Goal: Use online tool/utility: Use online tool/utility

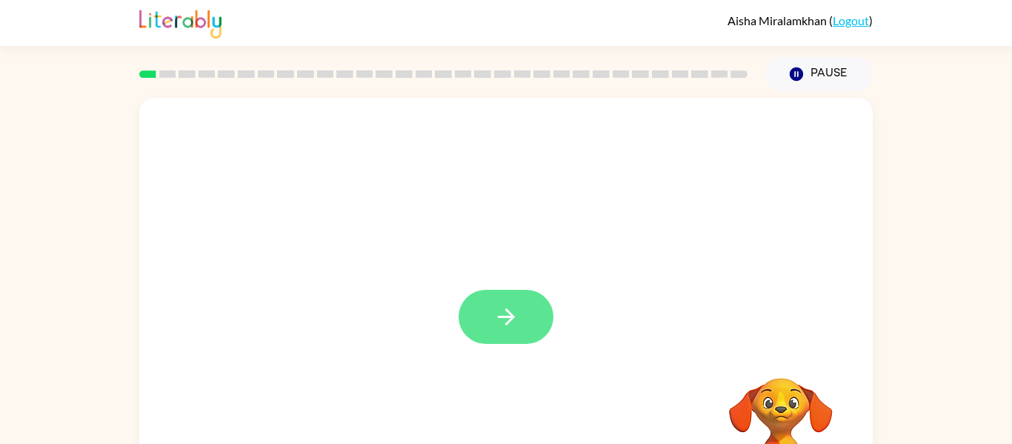
click at [501, 316] on icon "button" at bounding box center [507, 317] width 26 height 26
click at [517, 322] on div at bounding box center [506, 317] width 95 height 54
click at [524, 321] on div at bounding box center [506, 222] width 734 height 249
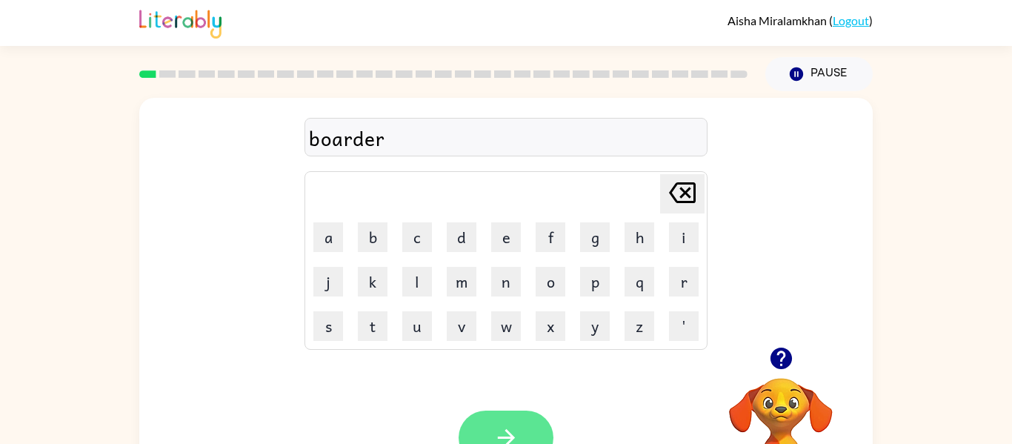
click at [512, 423] on button "button" at bounding box center [506, 438] width 95 height 54
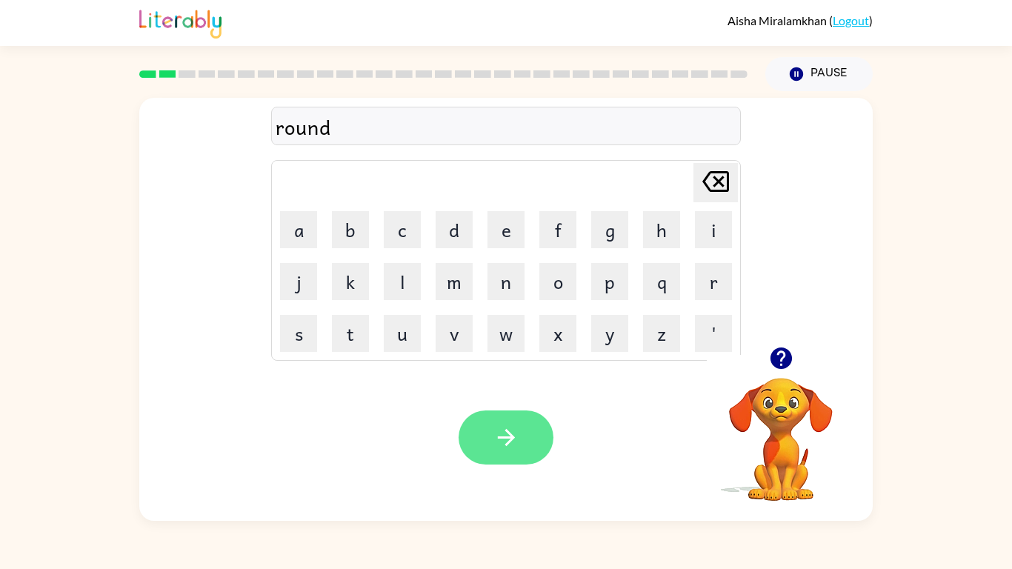
click at [520, 443] on button "button" at bounding box center [506, 438] width 95 height 54
click at [517, 443] on div at bounding box center [506, 438] width 95 height 54
click at [524, 443] on button "button" at bounding box center [506, 438] width 95 height 54
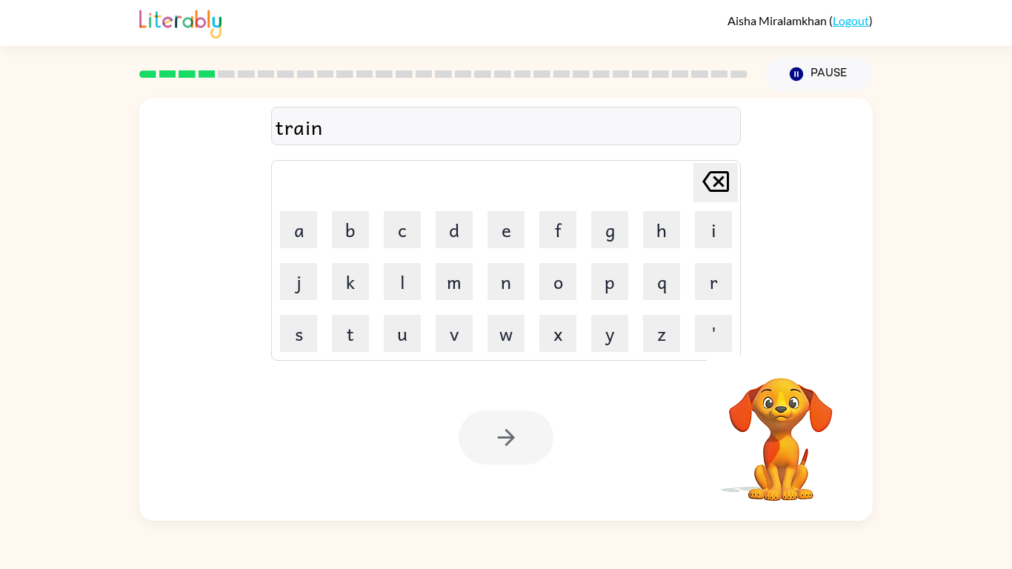
click at [509, 443] on div at bounding box center [506, 438] width 95 height 54
click at [508, 443] on div at bounding box center [506, 438] width 95 height 54
click at [511, 443] on div at bounding box center [506, 438] width 95 height 54
click at [508, 443] on icon "button" at bounding box center [507, 438] width 26 height 26
click at [500, 443] on div at bounding box center [506, 438] width 95 height 54
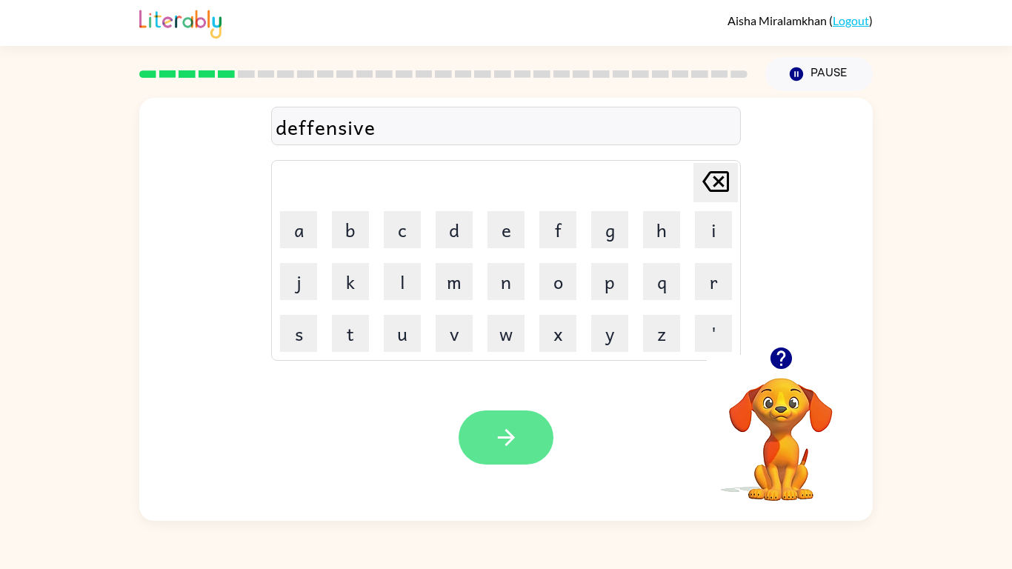
click at [511, 421] on button "button" at bounding box center [506, 438] width 95 height 54
click at [502, 429] on icon "button" at bounding box center [507, 438] width 26 height 26
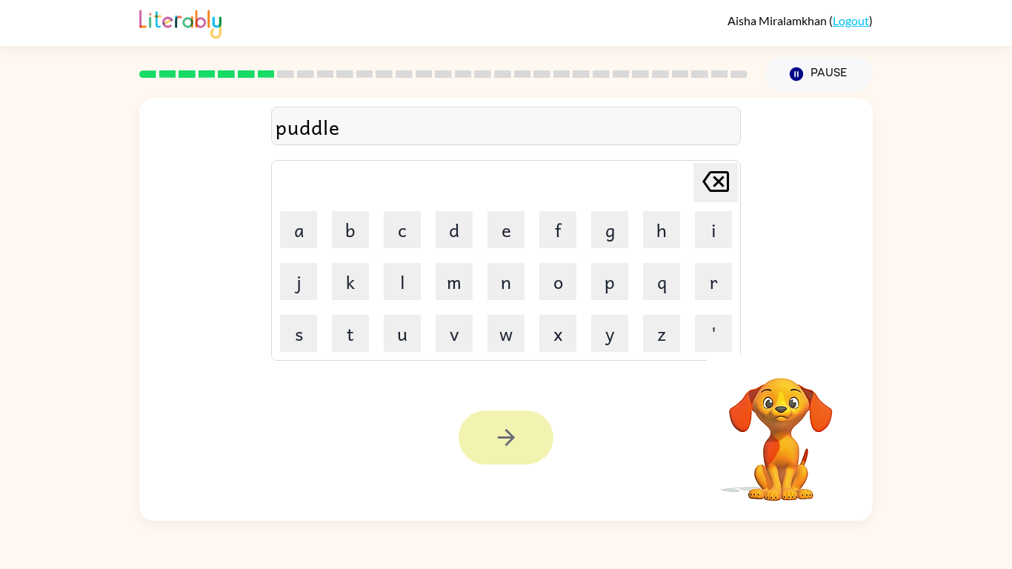
click at [502, 443] on icon "button" at bounding box center [507, 438] width 26 height 26
click at [503, 443] on div at bounding box center [506, 438] width 95 height 54
click at [506, 443] on div at bounding box center [506, 438] width 95 height 54
click at [505, 443] on div at bounding box center [506, 438] width 95 height 54
click at [503, 428] on div at bounding box center [506, 438] width 95 height 54
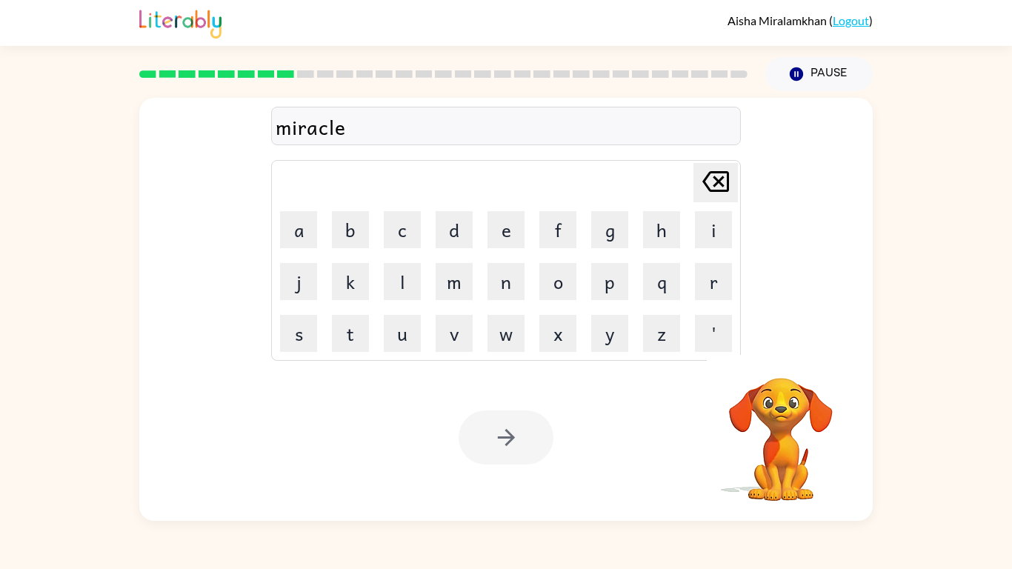
click at [518, 435] on div at bounding box center [506, 438] width 95 height 54
click at [519, 443] on div at bounding box center [506, 438] width 95 height 54
click at [520, 443] on div at bounding box center [506, 438] width 95 height 54
click at [519, 442] on div at bounding box center [506, 438] width 95 height 54
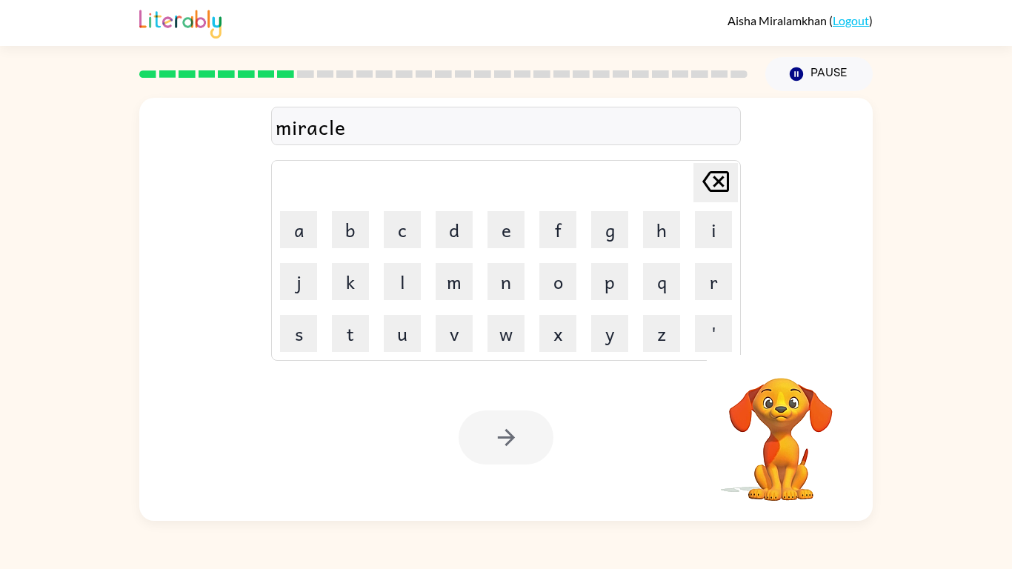
click at [513, 443] on div at bounding box center [506, 438] width 95 height 54
click at [509, 442] on div at bounding box center [506, 438] width 95 height 54
click at [517, 442] on div at bounding box center [506, 438] width 95 height 54
click at [525, 443] on div at bounding box center [506, 438] width 95 height 54
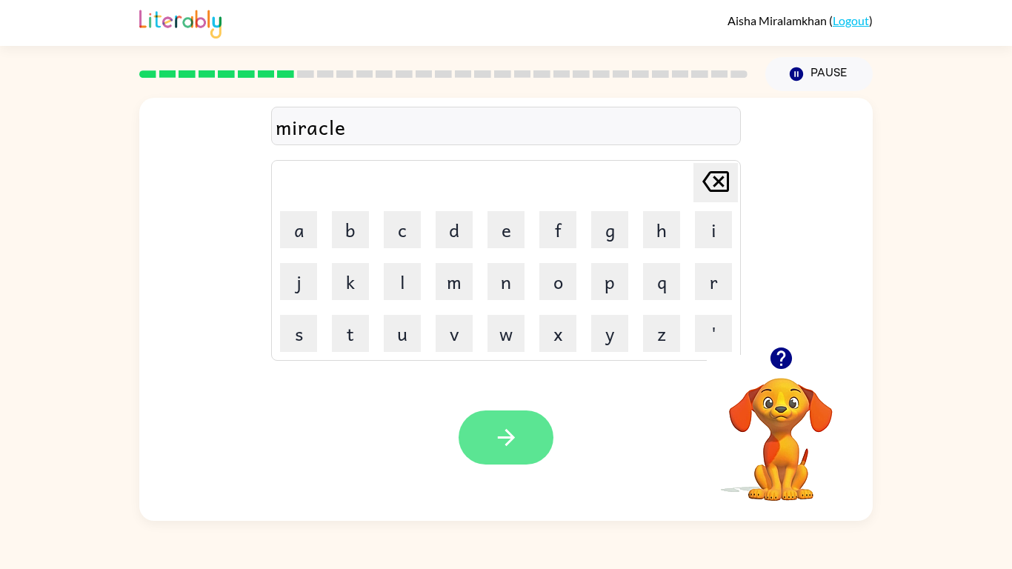
click at [531, 443] on button "button" at bounding box center [506, 438] width 95 height 54
click at [531, 442] on div at bounding box center [506, 438] width 95 height 54
click at [502, 443] on div "Your browser must support playing .mp4 files to use Literably. Please try using…" at bounding box center [506, 437] width 734 height 167
click at [500, 424] on button "button" at bounding box center [506, 438] width 95 height 54
click at [509, 438] on icon "button" at bounding box center [505, 437] width 17 height 17
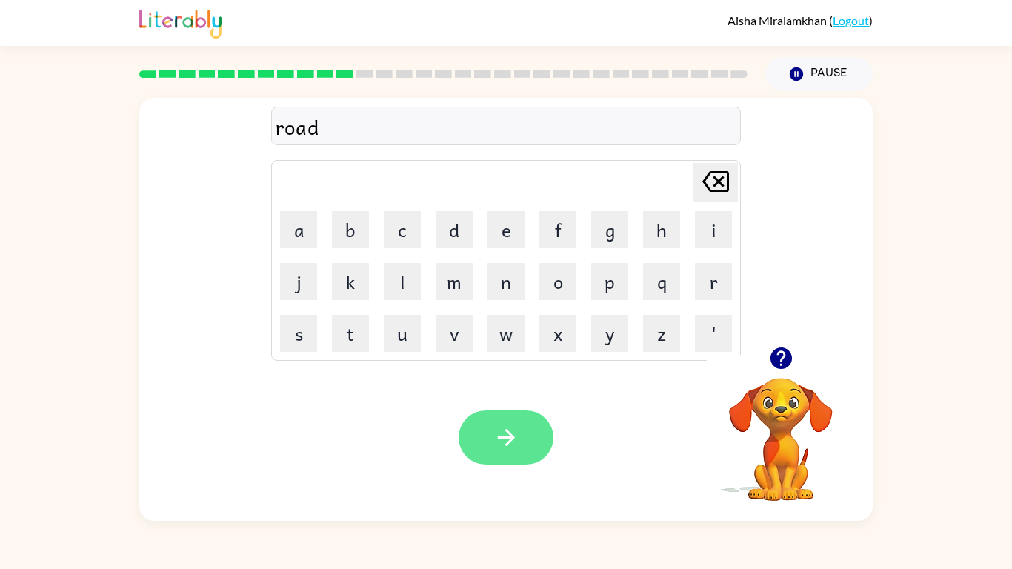
click at [540, 437] on button "button" at bounding box center [506, 438] width 95 height 54
click at [524, 438] on button "button" at bounding box center [506, 438] width 95 height 54
click at [516, 441] on div at bounding box center [506, 438] width 95 height 54
click at [517, 443] on div at bounding box center [506, 438] width 95 height 54
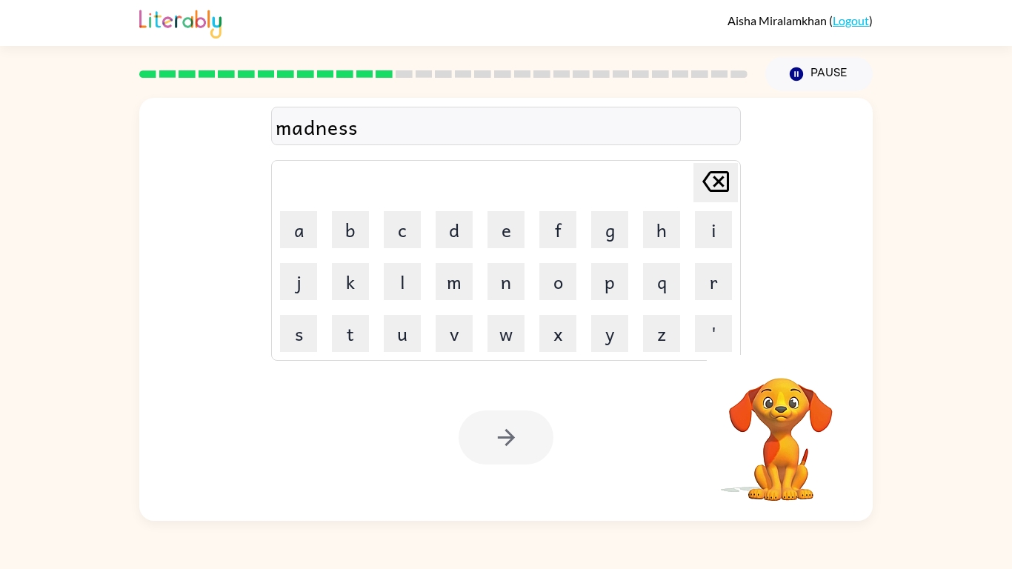
click at [508, 425] on div at bounding box center [506, 438] width 95 height 54
click at [502, 436] on div at bounding box center [506, 438] width 95 height 54
click at [498, 443] on div at bounding box center [506, 438] width 95 height 54
click at [494, 441] on div at bounding box center [506, 438] width 95 height 54
click at [491, 443] on div at bounding box center [506, 438] width 95 height 54
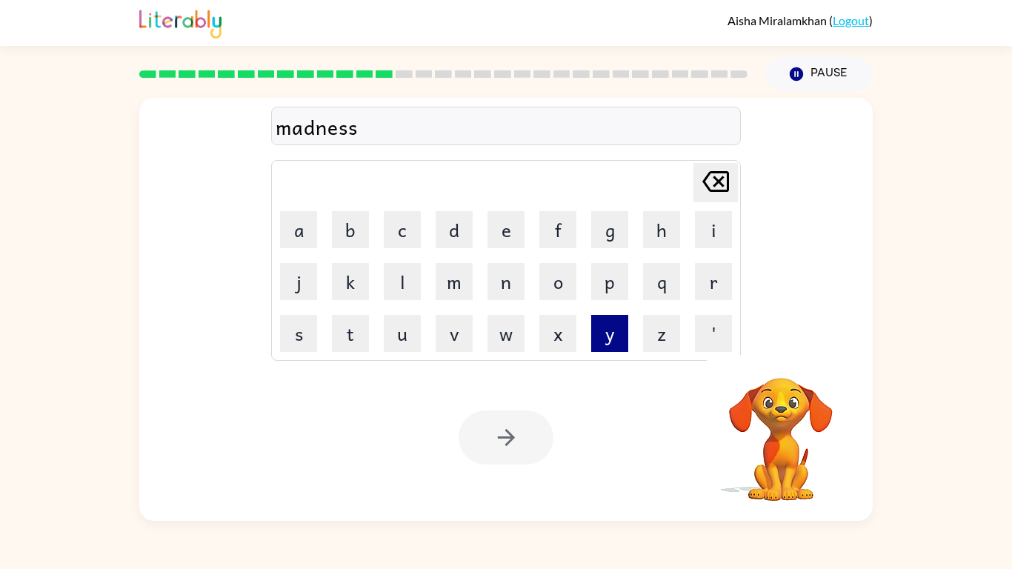
click at [622, 339] on button "y" at bounding box center [609, 333] width 37 height 37
click at [497, 443] on div at bounding box center [506, 438] width 95 height 54
click at [495, 443] on div at bounding box center [506, 438] width 95 height 54
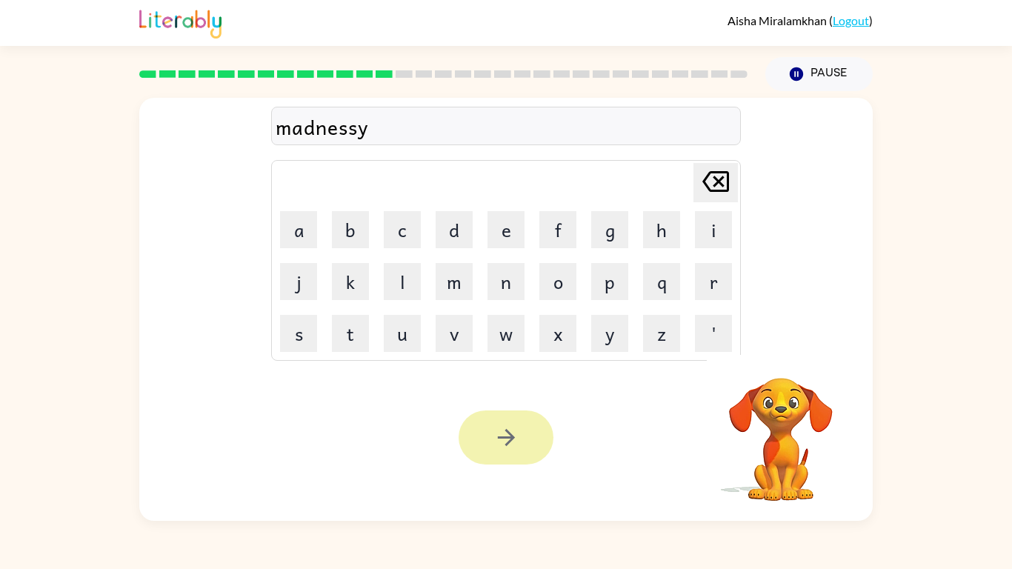
click at [500, 443] on icon "button" at bounding box center [507, 438] width 26 height 26
click at [502, 443] on div at bounding box center [506, 438] width 95 height 54
click at [500, 442] on div at bounding box center [506, 438] width 95 height 54
click at [503, 443] on div at bounding box center [506, 438] width 95 height 54
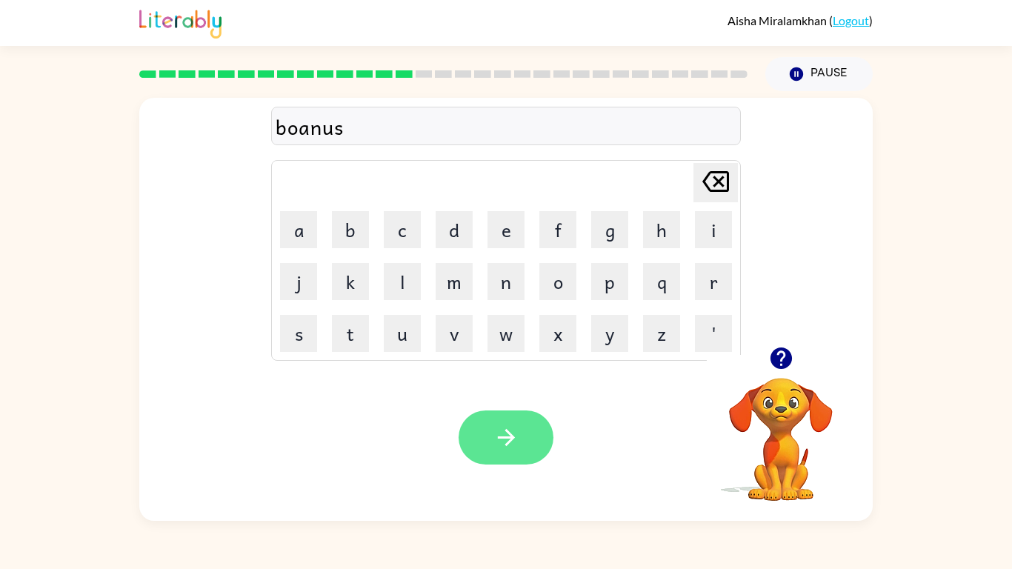
click at [511, 443] on button "button" at bounding box center [506, 438] width 95 height 54
click at [511, 443] on div at bounding box center [506, 438] width 95 height 54
click at [512, 443] on div at bounding box center [506, 438] width 95 height 54
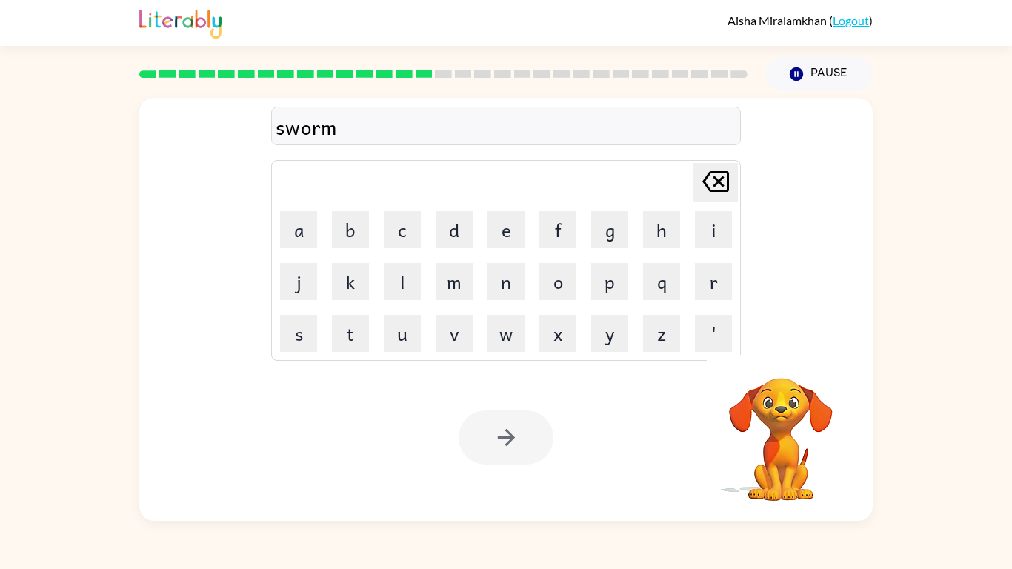
click at [491, 437] on div at bounding box center [506, 438] width 95 height 54
click at [492, 436] on div at bounding box center [506, 438] width 95 height 54
click at [496, 437] on div at bounding box center [506, 438] width 95 height 54
click at [502, 439] on icon "button" at bounding box center [507, 438] width 26 height 26
click at [500, 443] on div at bounding box center [506, 438] width 95 height 54
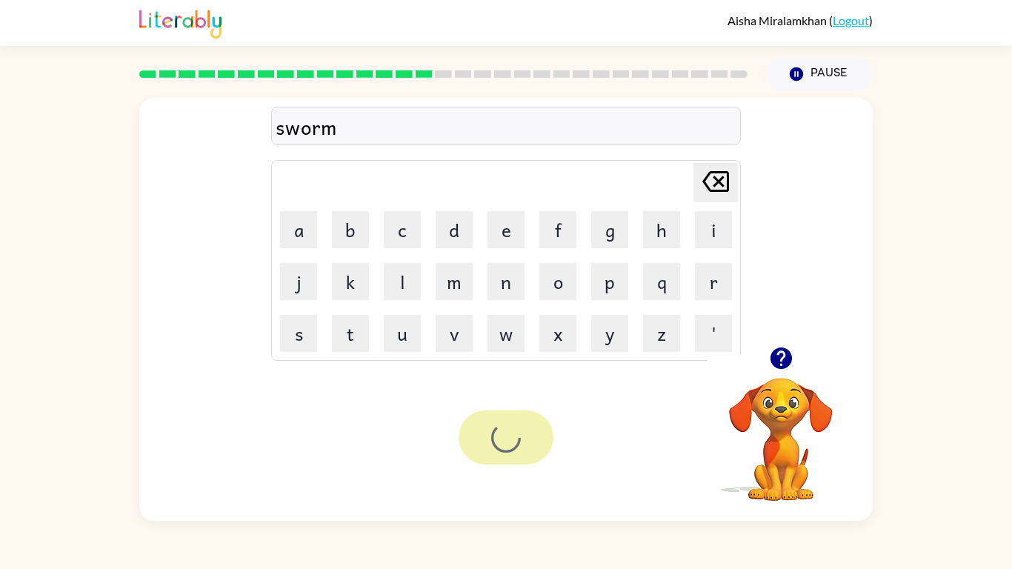
click at [507, 439] on div at bounding box center [506, 438] width 95 height 54
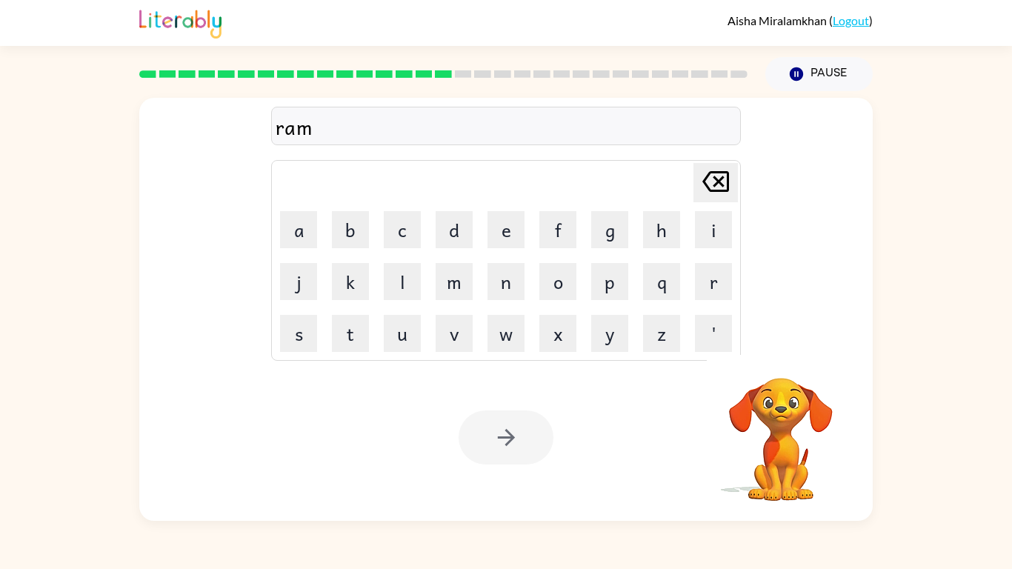
click at [502, 443] on div at bounding box center [506, 438] width 95 height 54
click at [505, 443] on div at bounding box center [506, 438] width 95 height 54
click at [513, 439] on div at bounding box center [506, 438] width 95 height 54
click at [521, 443] on div at bounding box center [506, 438] width 95 height 54
click at [518, 443] on div at bounding box center [506, 438] width 95 height 54
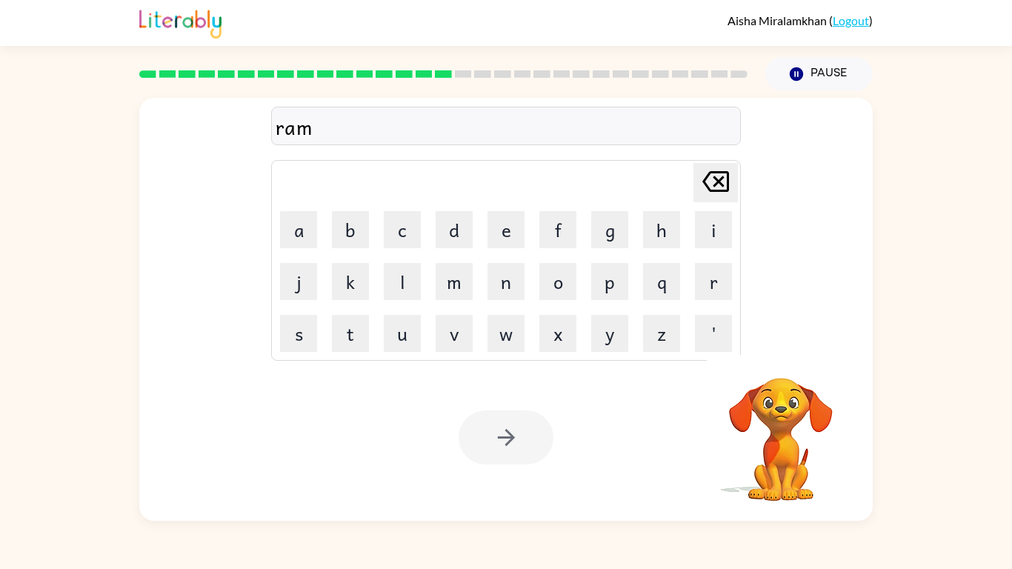
click at [526, 443] on div at bounding box center [506, 438] width 95 height 54
click at [525, 443] on div at bounding box center [506, 438] width 95 height 54
click at [527, 443] on button "button" at bounding box center [506, 438] width 95 height 54
click at [527, 443] on div at bounding box center [506, 438] width 95 height 54
click at [524, 443] on div at bounding box center [506, 438] width 95 height 54
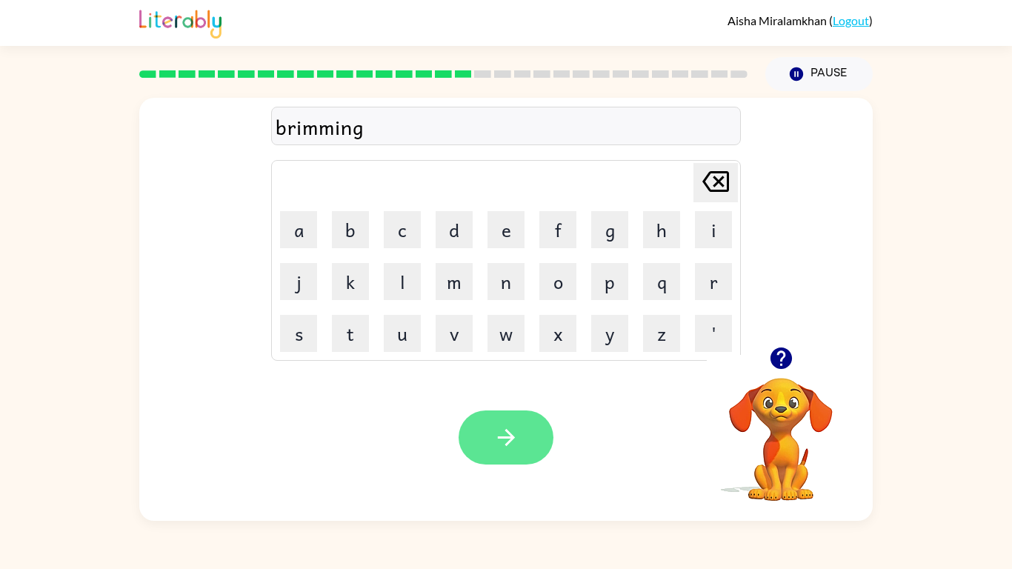
click at [526, 443] on button "button" at bounding box center [506, 438] width 95 height 54
click at [504, 443] on button "button" at bounding box center [506, 438] width 95 height 54
click at [484, 422] on button "button" at bounding box center [506, 438] width 95 height 54
click at [487, 436] on div at bounding box center [506, 438] width 95 height 54
click at [534, 443] on button "button" at bounding box center [506, 438] width 95 height 54
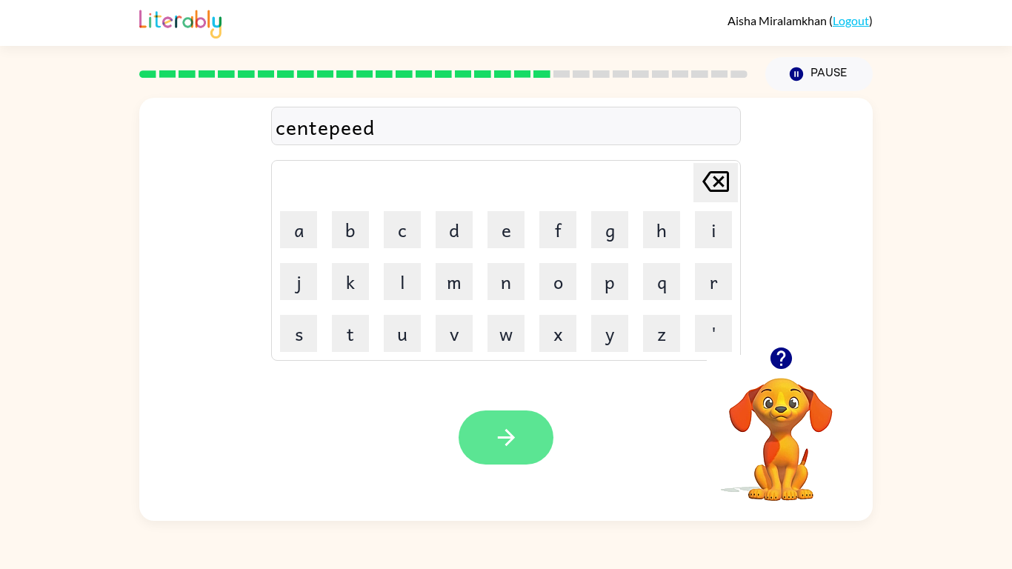
click at [506, 429] on icon "button" at bounding box center [507, 438] width 26 height 26
click at [481, 443] on button "button" at bounding box center [506, 438] width 95 height 54
click at [517, 422] on div at bounding box center [506, 438] width 95 height 54
click at [498, 443] on icon "button" at bounding box center [507, 438] width 26 height 26
click at [505, 431] on div at bounding box center [506, 438] width 95 height 54
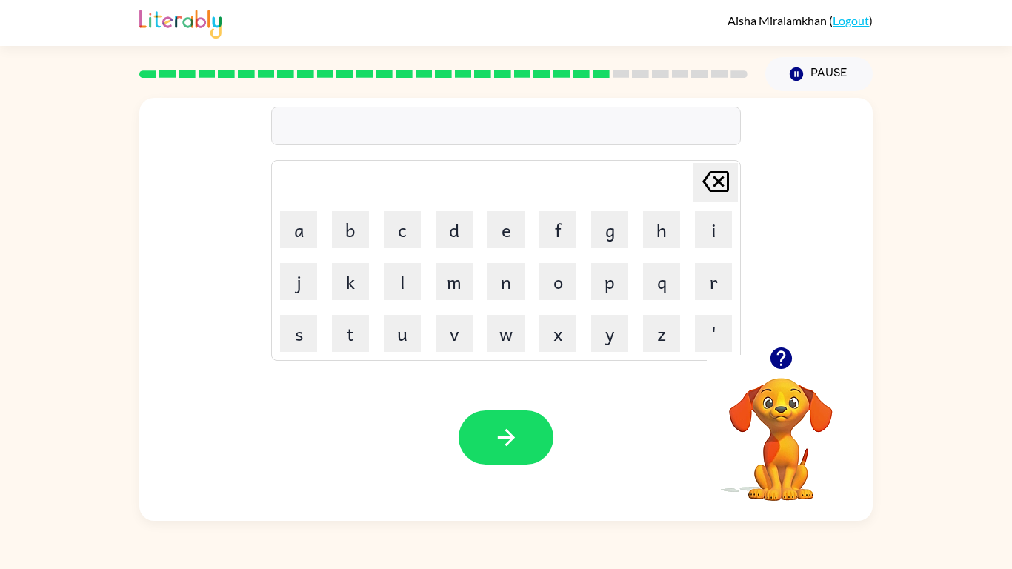
click at [777, 358] on icon "button" at bounding box center [780, 358] width 21 height 21
click at [478, 443] on div at bounding box center [506, 438] width 95 height 54
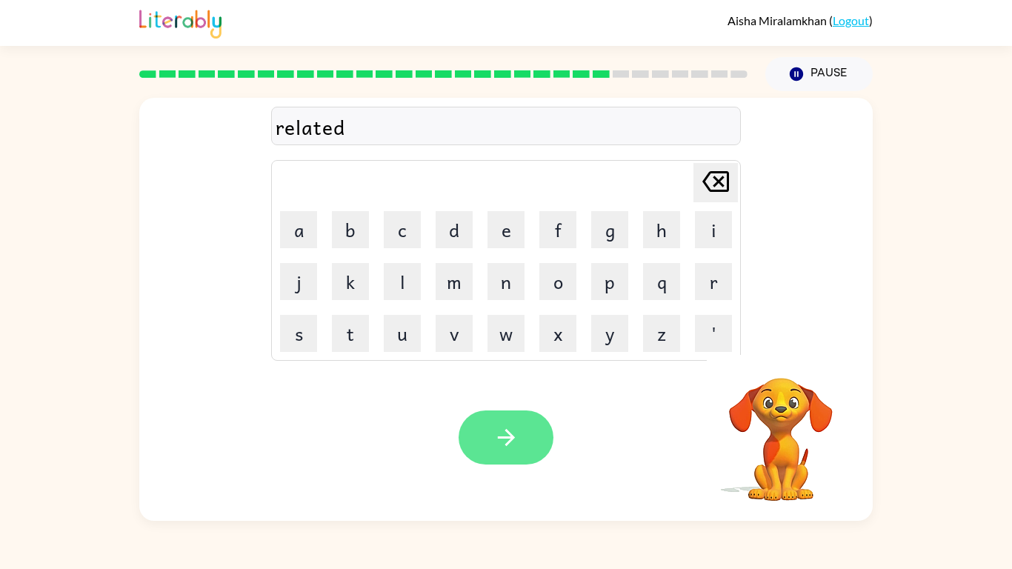
click at [485, 443] on button "button" at bounding box center [506, 438] width 95 height 54
click at [508, 443] on div at bounding box center [506, 438] width 95 height 54
click at [511, 443] on div at bounding box center [506, 438] width 95 height 54
click at [513, 443] on div at bounding box center [506, 438] width 95 height 54
click at [520, 443] on div at bounding box center [506, 438] width 95 height 54
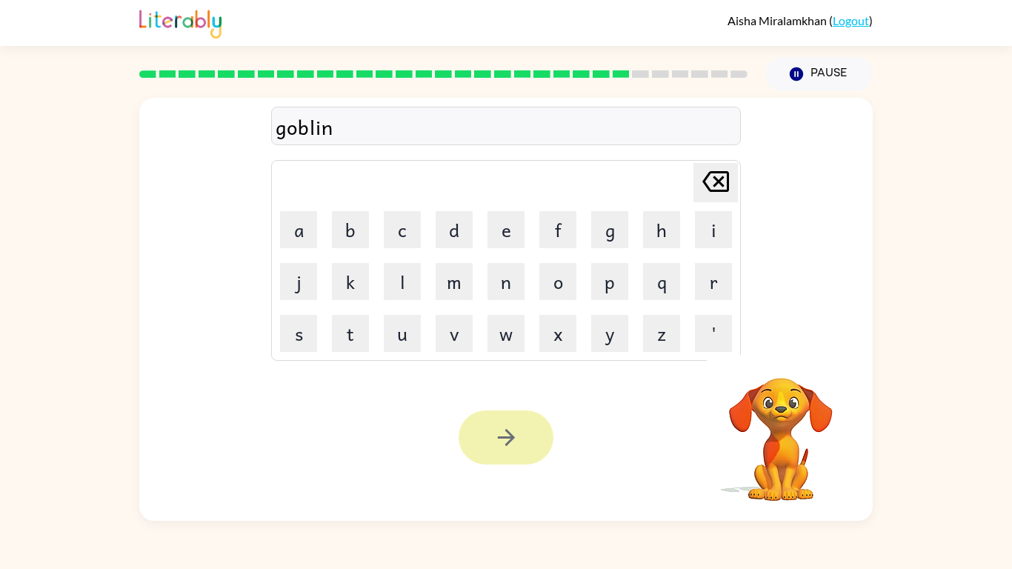
click at [524, 438] on button "button" at bounding box center [506, 438] width 95 height 54
click at [526, 431] on div at bounding box center [506, 438] width 95 height 54
click at [530, 438] on div at bounding box center [506, 438] width 95 height 54
click at [530, 443] on div at bounding box center [506, 438] width 95 height 54
click at [526, 443] on div at bounding box center [506, 438] width 95 height 54
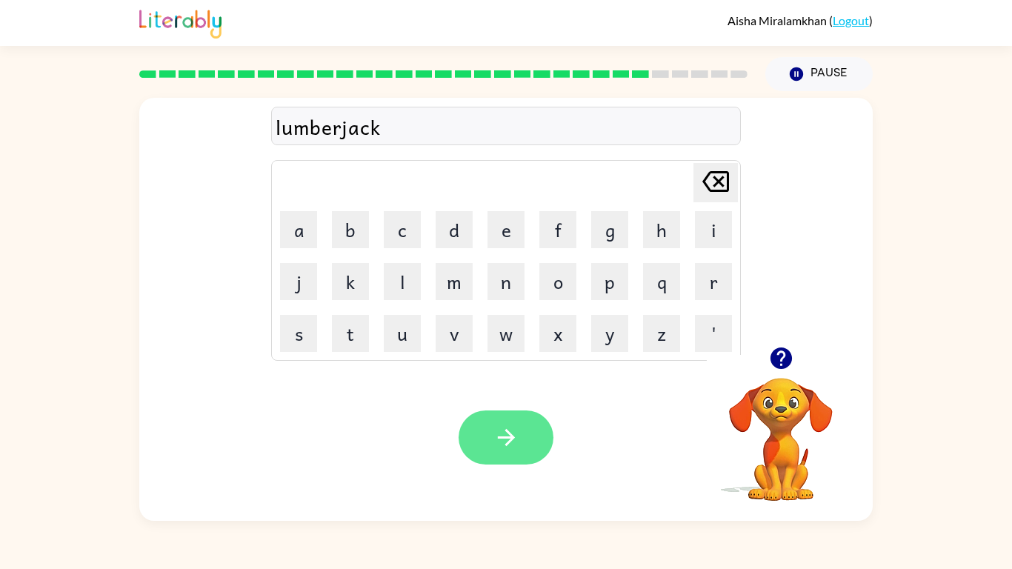
click at [501, 428] on icon "button" at bounding box center [507, 438] width 26 height 26
click at [517, 437] on icon "button" at bounding box center [507, 438] width 26 height 26
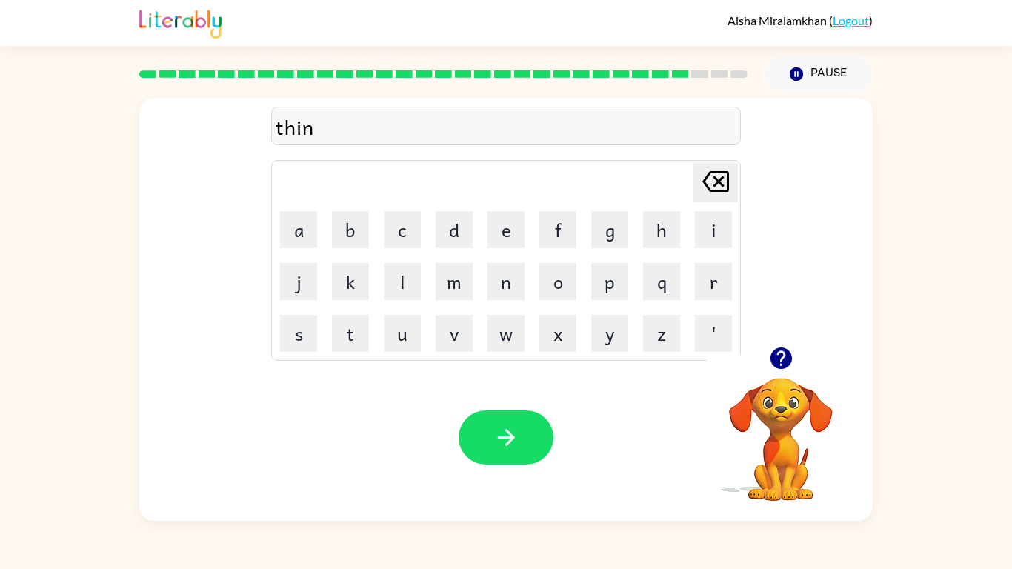
click at [788, 369] on icon "button" at bounding box center [782, 358] width 26 height 26
click at [465, 431] on button "button" at bounding box center [506, 438] width 95 height 54
click at [488, 443] on div at bounding box center [506, 438] width 95 height 54
click at [494, 443] on div at bounding box center [506, 438] width 95 height 54
click at [531, 443] on div "Your browser must support playing .mp4 files to use Literably. Please try using…" at bounding box center [506, 437] width 734 height 167
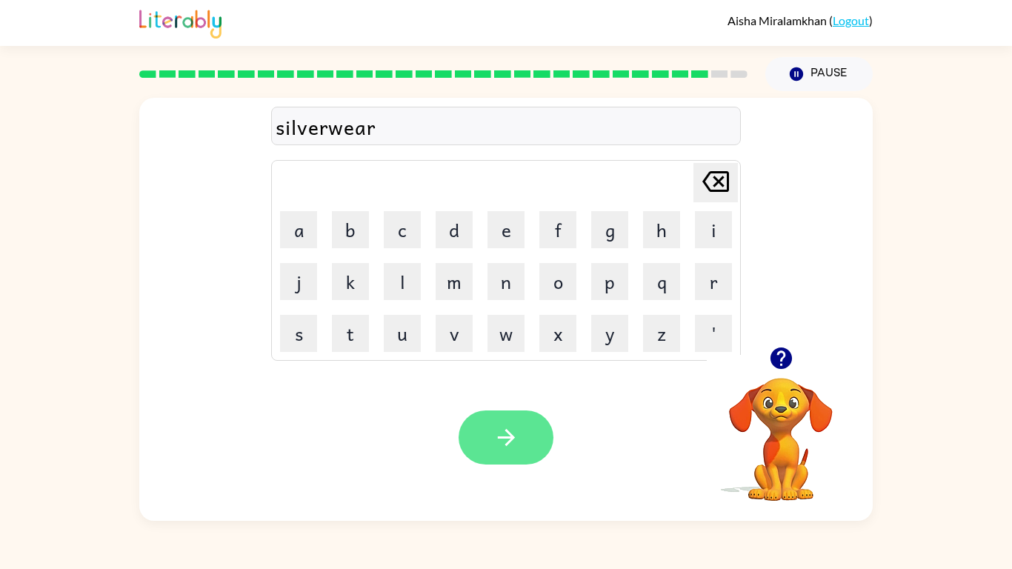
click at [502, 443] on icon "button" at bounding box center [507, 438] width 26 height 26
click at [513, 439] on icon "button" at bounding box center [505, 437] width 17 height 17
